Goal: Task Accomplishment & Management: Manage account settings

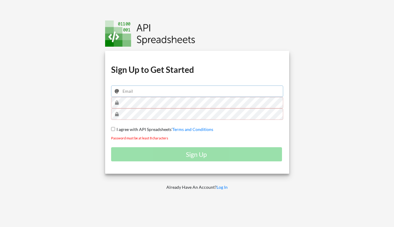
click at [145, 94] on input "email" at bounding box center [197, 90] width 172 height 11
type input "[PERSON_NAME][EMAIL_ADDRESS][DOMAIN_NAME]"
click at [278, 102] on keeper-lock "Open Keeper Popup" at bounding box center [275, 102] width 7 height 7
click at [134, 89] on input "email" at bounding box center [197, 90] width 172 height 11
type input "[PERSON_NAME][EMAIL_ADDRESS][DOMAIN_NAME]"
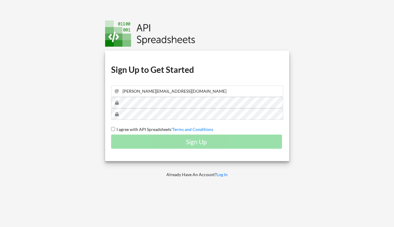
click at [114, 127] on input "I agree with API Spreadsheets' Terms and Conditions" at bounding box center [113, 129] width 4 height 4
checkbox input "true"
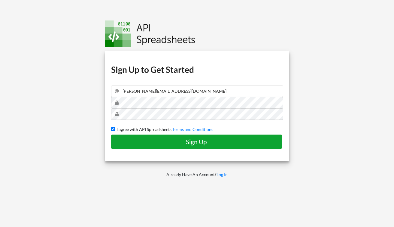
click at [160, 148] on button "Sign Up" at bounding box center [196, 141] width 171 height 14
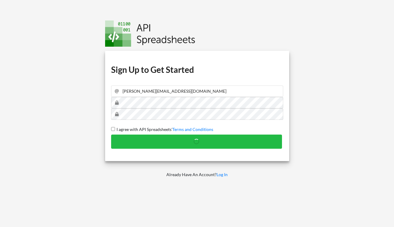
checkbox input "false"
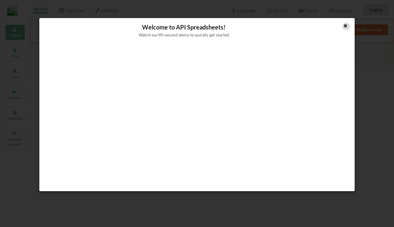
click at [345, 27] on icon at bounding box center [345, 25] width 5 height 4
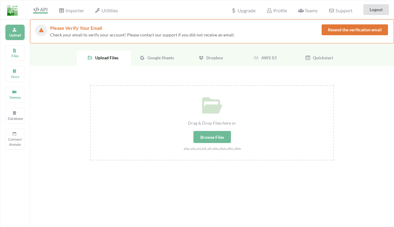
click at [155, 56] on span "Google Sheets" at bounding box center [159, 57] width 29 height 5
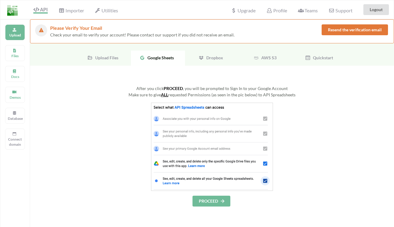
click at [203, 202] on button "PROCEED" at bounding box center [212, 200] width 38 height 11
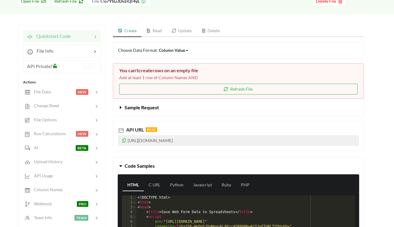
scroll to position [86, 0]
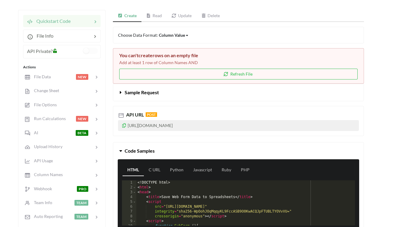
click at [161, 126] on p "https://api.apispreadsheets.com/data/o7YSLiJDvziQT4yL/" at bounding box center [238, 125] width 241 height 11
copy p "https://api.apispreadsheets.com/data/o7YSLiJDvziQT4yL/"
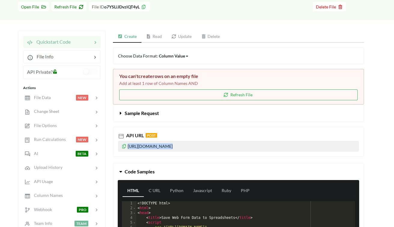
scroll to position [65, 0]
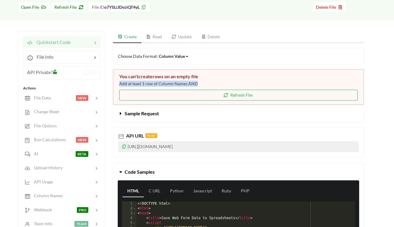
drag, startPoint x: 118, startPoint y: 85, endPoint x: 216, endPoint y: 83, distance: 97.4
click at [216, 83] on div "You can't create rows on an empty file Add at least 1 row of Column Names AND R…" at bounding box center [238, 86] width 251 height 35
click at [216, 83] on p "Add at least 1 row of Column Names AND" at bounding box center [238, 84] width 239 height 6
click at [221, 100] on button "Refresh File" at bounding box center [238, 95] width 239 height 11
click at [244, 97] on button "Refresh File" at bounding box center [238, 95] width 239 height 11
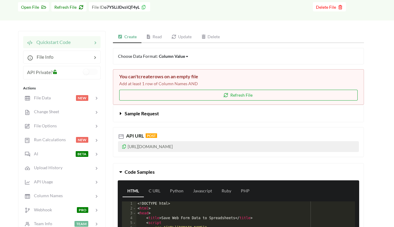
click at [201, 98] on button "Refresh File" at bounding box center [238, 95] width 239 height 11
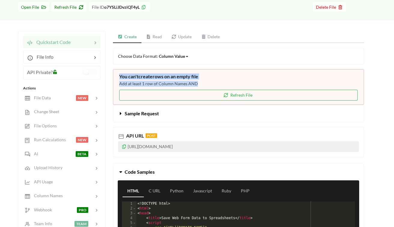
drag, startPoint x: 119, startPoint y: 75, endPoint x: 221, endPoint y: 86, distance: 101.9
click at [221, 86] on div "You can't create rows on an empty file Add at least 1 row of Column Names AND R…" at bounding box center [238, 86] width 251 height 35
click at [221, 86] on p "Add at least 1 row of Column Names AND" at bounding box center [238, 84] width 239 height 6
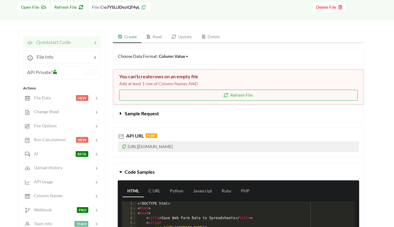
click at [174, 54] on div "Column Value" at bounding box center [172, 56] width 26 height 6
click at [172, 86] on span "Column" at bounding box center [171, 87] width 15 height 5
click at [167, 57] on div "Column" at bounding box center [166, 56] width 15 height 6
click at [167, 65] on span "Column Value" at bounding box center [177, 65] width 26 height 5
click at [170, 94] on button "Refresh File" at bounding box center [238, 95] width 239 height 11
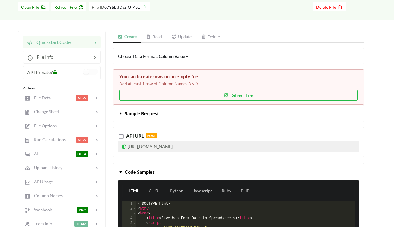
click at [124, 109] on button "Sample Request" at bounding box center [238, 113] width 251 height 17
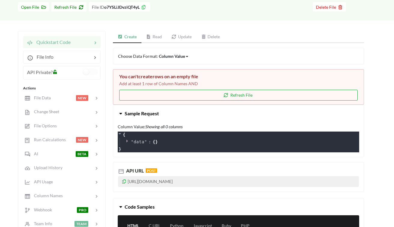
click at [203, 92] on button "Refresh File" at bounding box center [238, 95] width 239 height 11
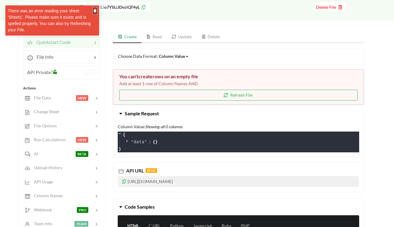
click at [94, 9] on button "✖" at bounding box center [95, 11] width 4 height 6
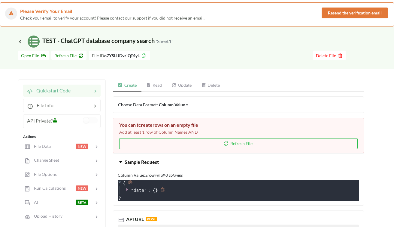
scroll to position [0, 0]
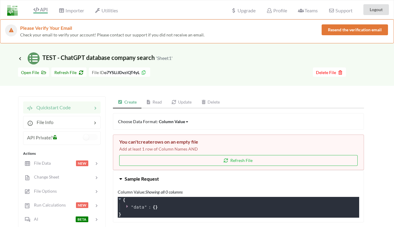
click at [109, 71] on b "o7YSLiJDvziQT4yL" at bounding box center [121, 72] width 35 height 5
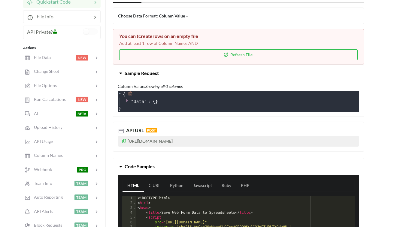
scroll to position [105, 0]
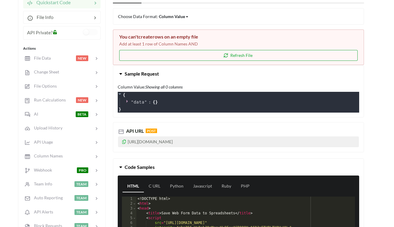
click at [200, 53] on button "Refresh File" at bounding box center [238, 55] width 239 height 11
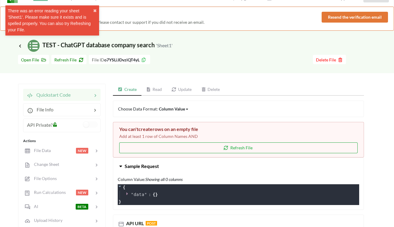
scroll to position [0, 0]
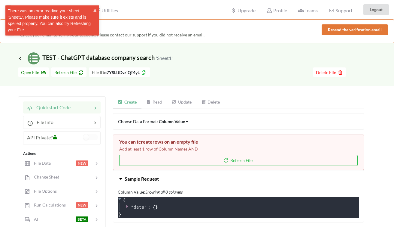
click at [180, 78] on div "Go To Files page Download hidden Open File Refresh File File ID o7YSLiJDvziQT4y…" at bounding box center [197, 74] width 394 height 21
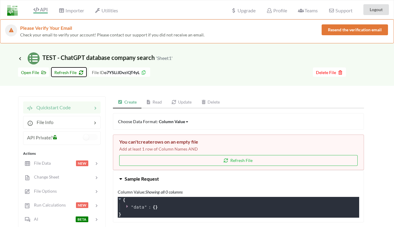
click at [78, 73] on icon at bounding box center [80, 71] width 5 height 4
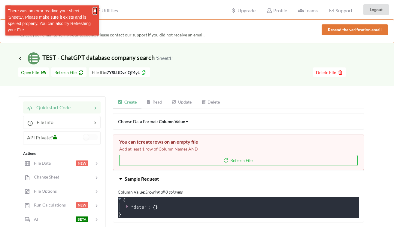
click at [96, 10] on button "✖" at bounding box center [95, 11] width 4 height 6
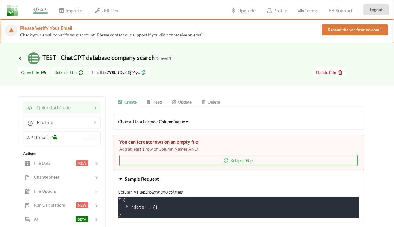
click at [262, 79] on div "Go To Files page Download hidden Open File Refresh File File ID o7YSLiJDvziQT4y…" at bounding box center [197, 74] width 394 height 21
click at [36, 27] on span "Please Verify Your Email" at bounding box center [46, 28] width 52 height 6
click at [179, 99] on link "Update" at bounding box center [182, 102] width 30 height 12
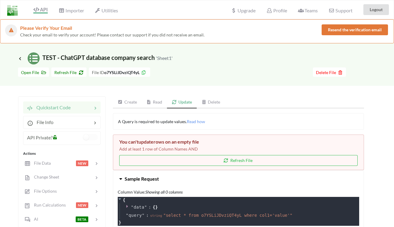
click at [127, 99] on link "Create" at bounding box center [127, 102] width 29 height 12
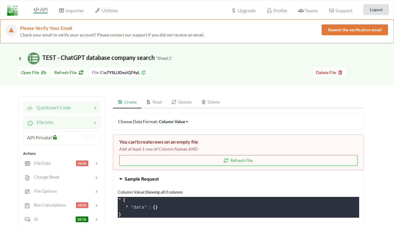
click at [60, 122] on div at bounding box center [73, 121] width 38 height 7
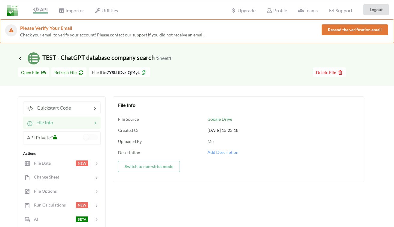
click at [60, 122] on div at bounding box center [72, 122] width 39 height 7
click at [285, 75] on div at bounding box center [231, 71] width 163 height 9
click at [344, 74] on button "Delete File" at bounding box center [329, 71] width 33 height 9
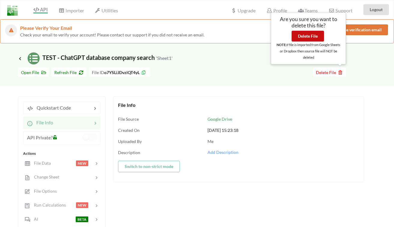
click at [314, 36] on button "Delete File" at bounding box center [308, 36] width 32 height 11
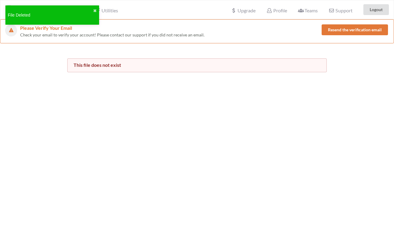
click at [231, 47] on div "This file does not exist" at bounding box center [197, 57] width 394 height 29
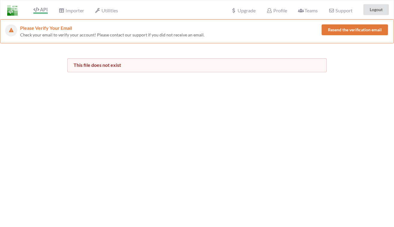
click at [37, 9] on icon at bounding box center [36, 9] width 6 height 5
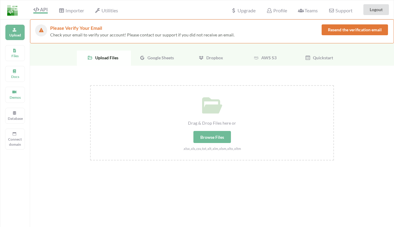
click at [146, 52] on div "Google Sheets" at bounding box center [158, 58] width 54 height 15
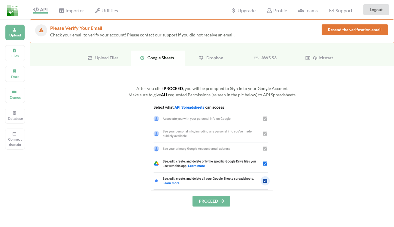
click at [209, 199] on button "PROCEED" at bounding box center [212, 200] width 38 height 11
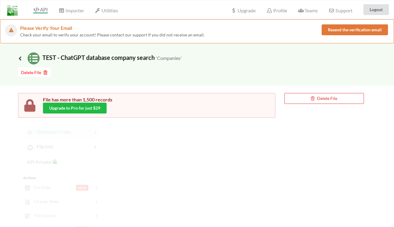
click at [21, 58] on icon at bounding box center [19, 58] width 5 height 5
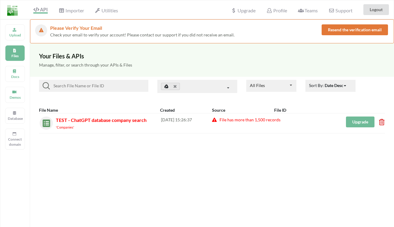
click at [87, 124] on div "'Companies'" at bounding box center [108, 127] width 105 height 6
click at [379, 122] on div "Upgrade" at bounding box center [348, 122] width 68 height 13
click at [381, 121] on icon at bounding box center [380, 120] width 2 height 2
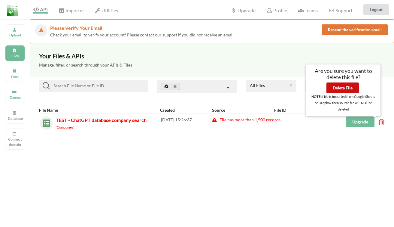
click at [348, 86] on button "Delete File" at bounding box center [343, 87] width 32 height 11
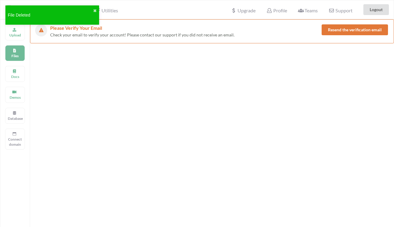
click at [78, 143] on div at bounding box center [212, 95] width 364 height 105
click at [143, 97] on div at bounding box center [212, 95] width 364 height 105
